Goal: Task Accomplishment & Management: Manage account settings

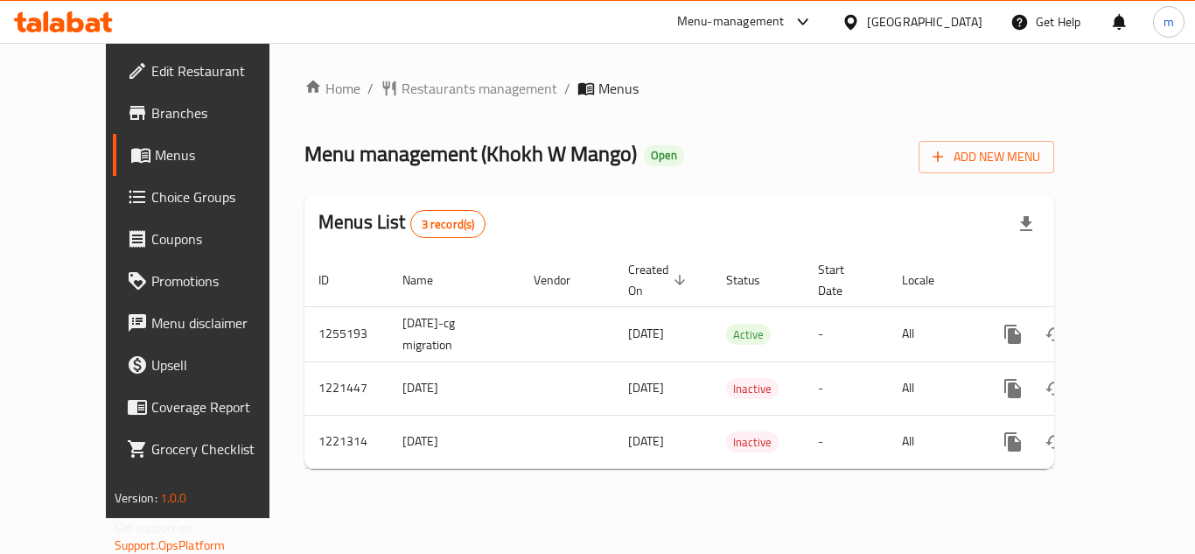
click at [151, 186] on span "Choice Groups" at bounding box center [221, 196] width 140 height 21
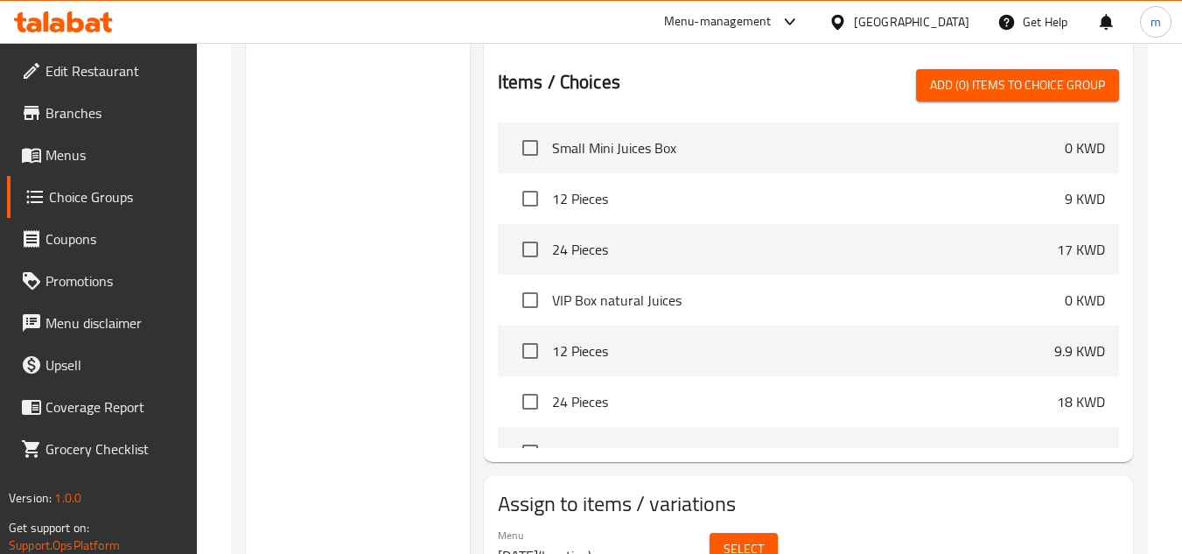
scroll to position [1925, 0]
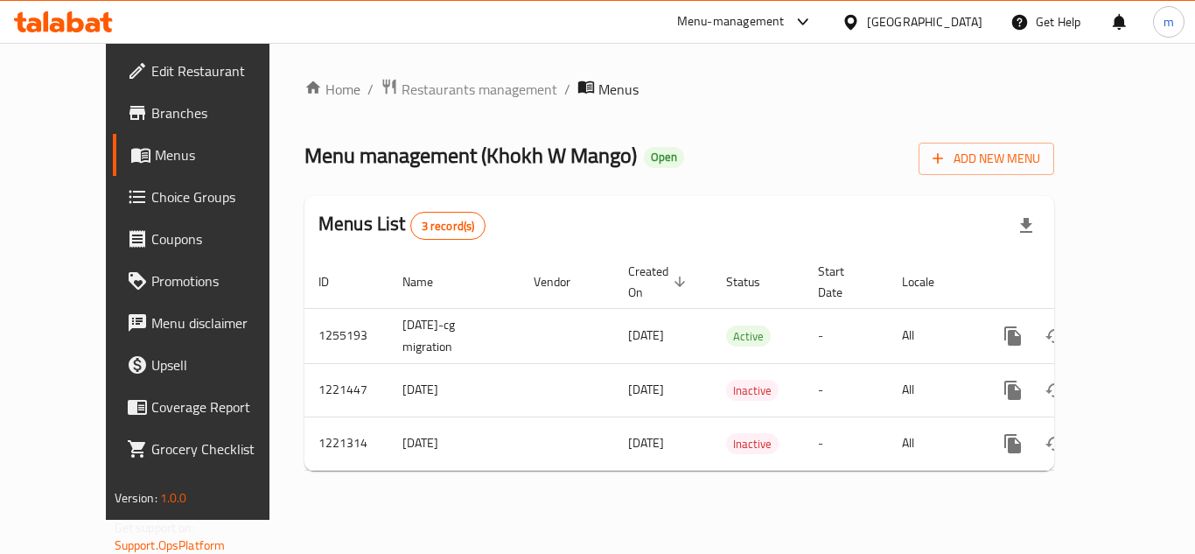
click at [785, 14] on div "Menu-management" at bounding box center [731, 21] width 108 height 21
click at [648, 21] on div "Menu-management [GEOGRAPHIC_DATA] Get Help m" at bounding box center [597, 22] width 1195 height 42
click at [867, 32] on div at bounding box center [854, 21] width 25 height 19
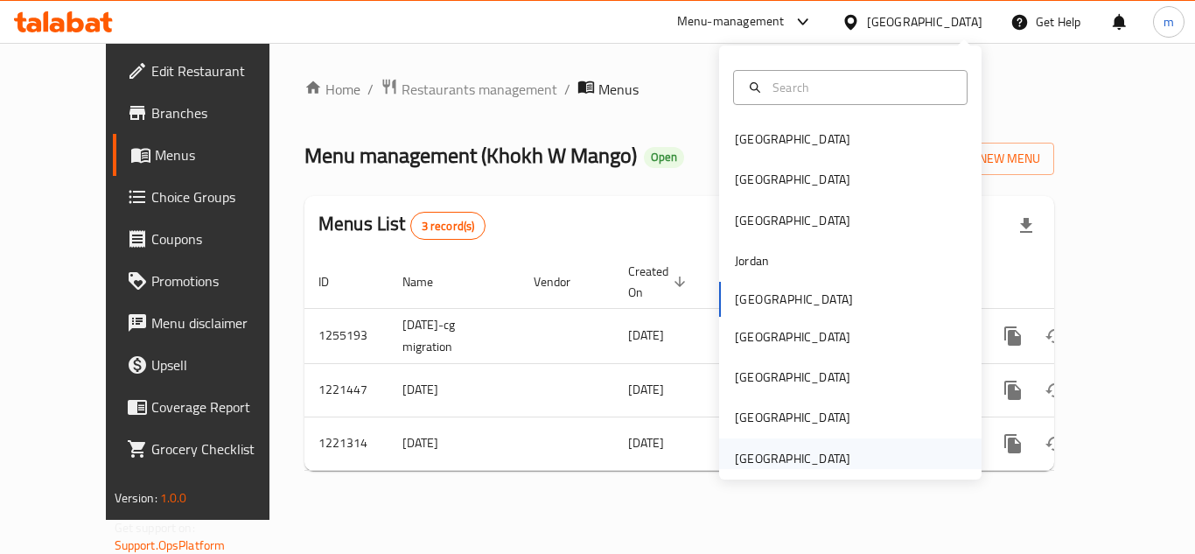
click at [857, 464] on div "[GEOGRAPHIC_DATA]" at bounding box center [850, 458] width 263 height 40
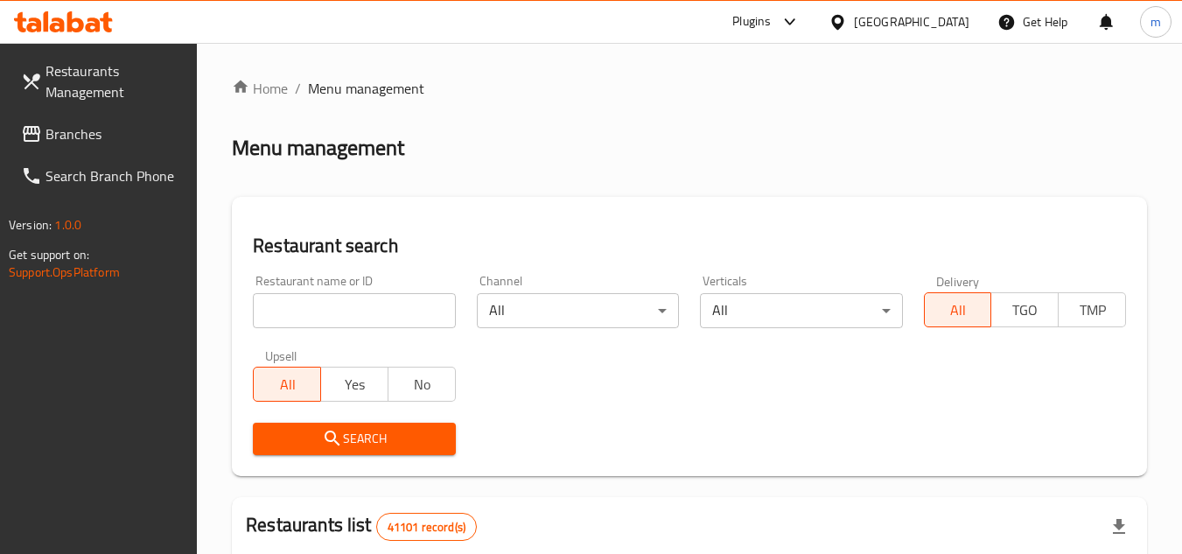
click at [129, 115] on link "Branches" at bounding box center [102, 134] width 191 height 42
